Goal: Information Seeking & Learning: Learn about a topic

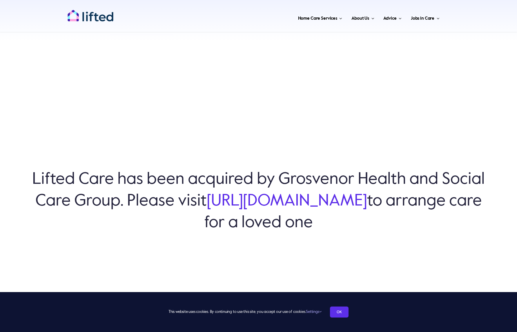
click at [273, 205] on link "[URL][DOMAIN_NAME]" at bounding box center [287, 201] width 160 height 16
click at [90, 18] on img "lifted-logo" at bounding box center [90, 16] width 46 height 12
click at [358, 21] on span "About Us" at bounding box center [360, 18] width 18 height 9
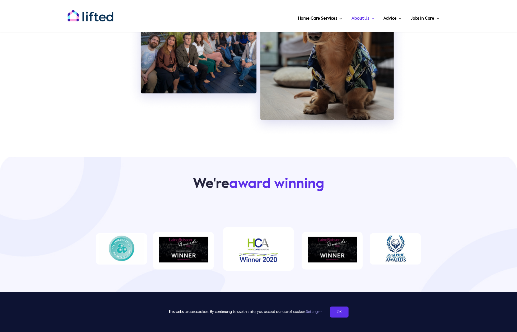
scroll to position [266, 0]
